Goal: Information Seeking & Learning: Learn about a topic

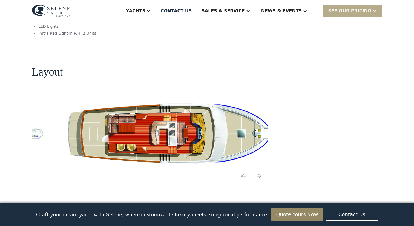
scroll to position [1024, 0]
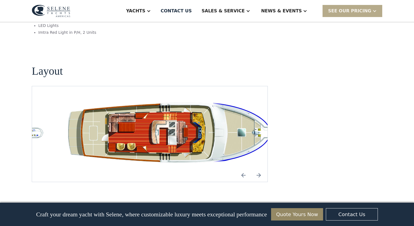
click at [256, 168] on img "Next slide" at bounding box center [258, 174] width 13 height 13
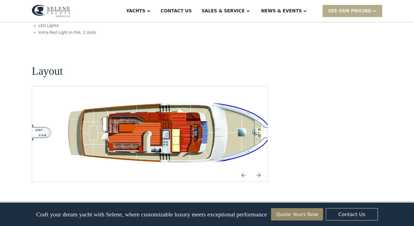
click at [256, 168] on img "Next slide" at bounding box center [258, 174] width 13 height 13
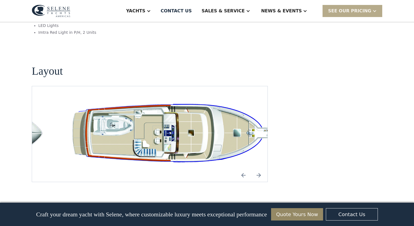
click at [244, 168] on img "Previous slide" at bounding box center [243, 174] width 13 height 13
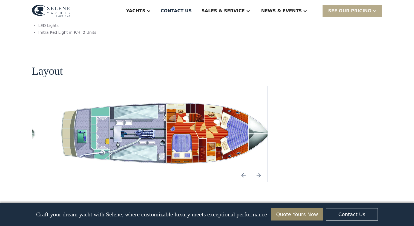
click at [244, 168] on img "Previous slide" at bounding box center [243, 174] width 13 height 13
click at [259, 168] on img "Next slide" at bounding box center [258, 174] width 13 height 13
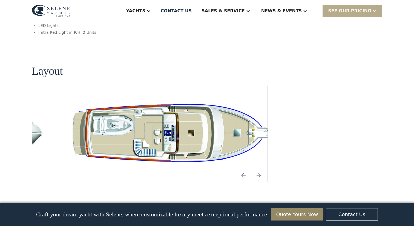
click at [259, 168] on img "Next slide" at bounding box center [258, 174] width 13 height 13
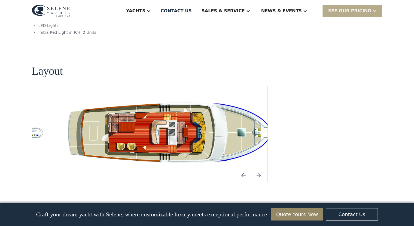
click at [259, 168] on img "Next slide" at bounding box center [258, 174] width 13 height 13
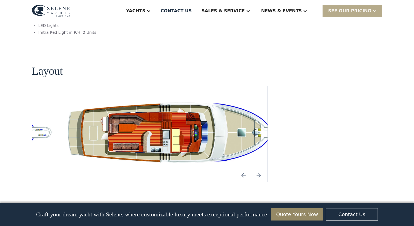
click at [259, 168] on img "Next slide" at bounding box center [258, 174] width 13 height 13
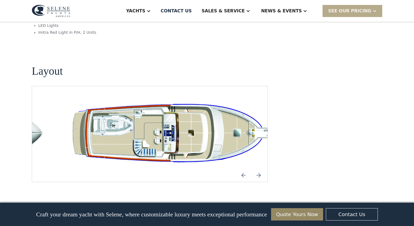
click at [259, 168] on img "Next slide" at bounding box center [258, 174] width 13 height 13
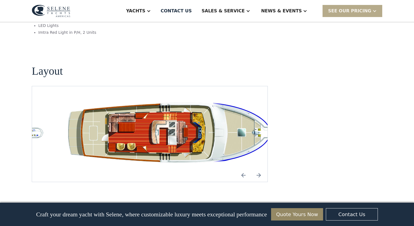
click at [259, 168] on img "Next slide" at bounding box center [258, 174] width 13 height 13
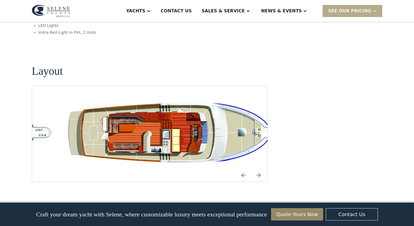
click at [259, 168] on img "Next slide" at bounding box center [258, 174] width 13 height 13
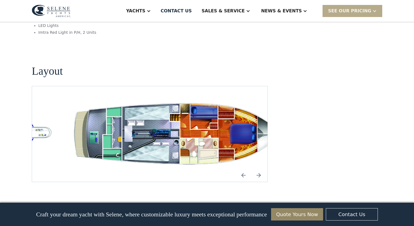
click at [259, 168] on img "Next slide" at bounding box center [258, 174] width 13 height 13
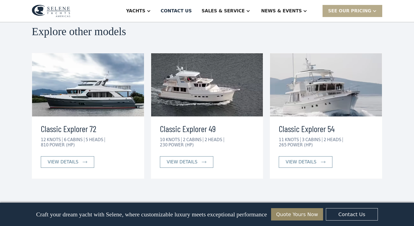
scroll to position [1252, 0]
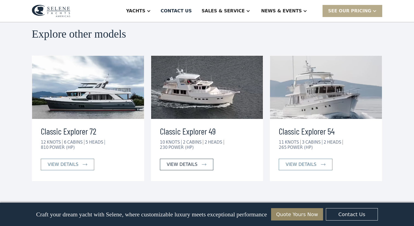
click at [181, 161] on div "view details" at bounding box center [182, 164] width 31 height 7
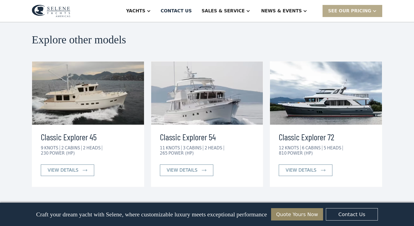
scroll to position [1251, 0]
